Goal: Task Accomplishment & Management: Complete application form

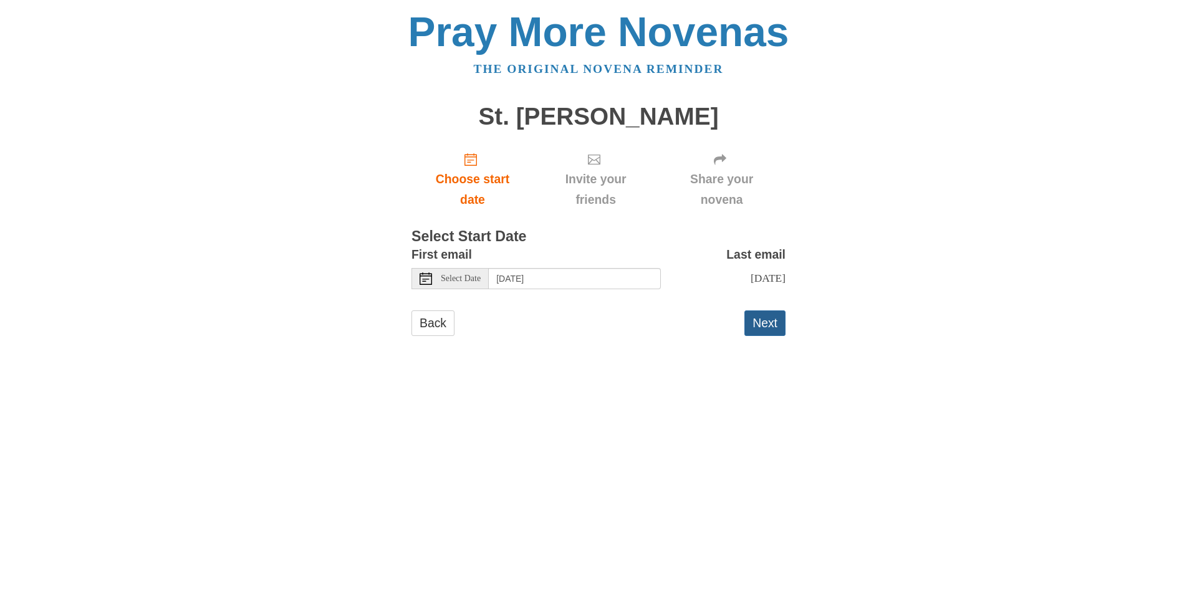
click at [774, 324] on button "Next" at bounding box center [764, 323] width 41 height 26
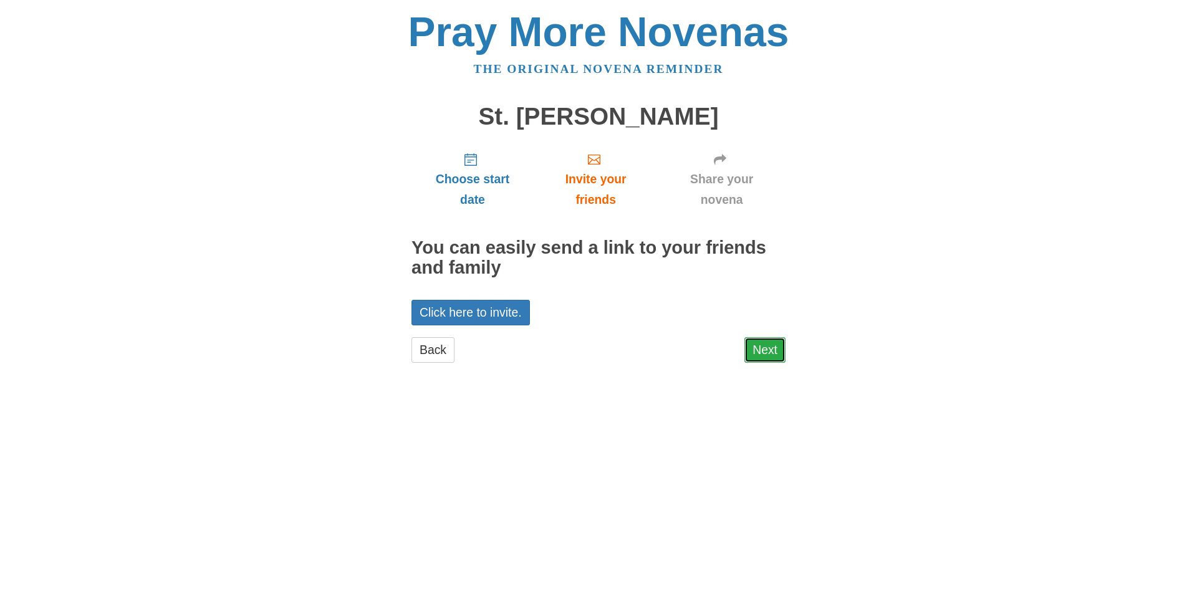
click at [755, 351] on link "Next" at bounding box center [764, 350] width 41 height 26
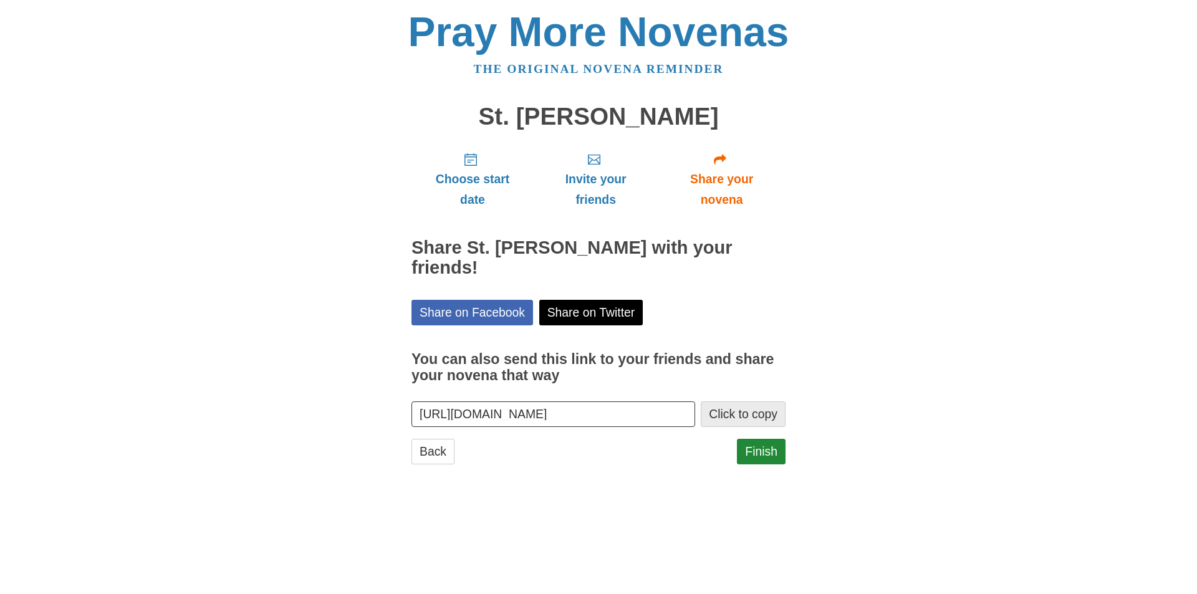
click at [714, 402] on button "Click to copy" at bounding box center [743, 415] width 85 height 26
click at [760, 439] on link "Finish" at bounding box center [761, 452] width 49 height 26
